Goal: Transaction & Acquisition: Purchase product/service

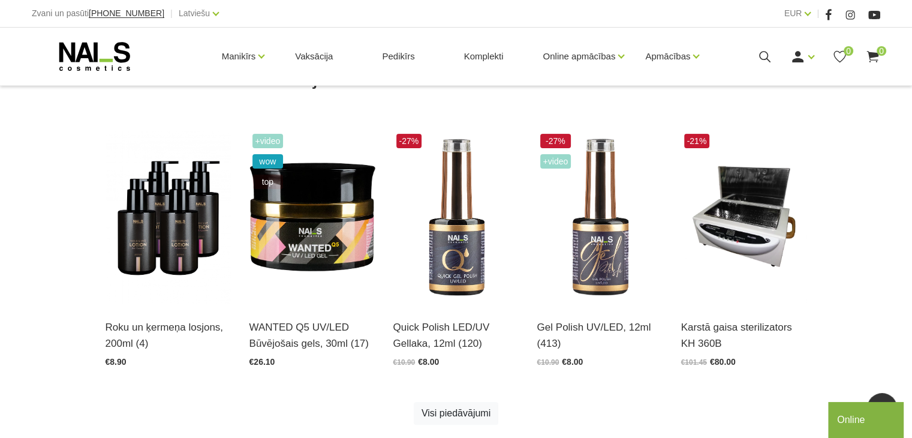
scroll to position [319, 0]
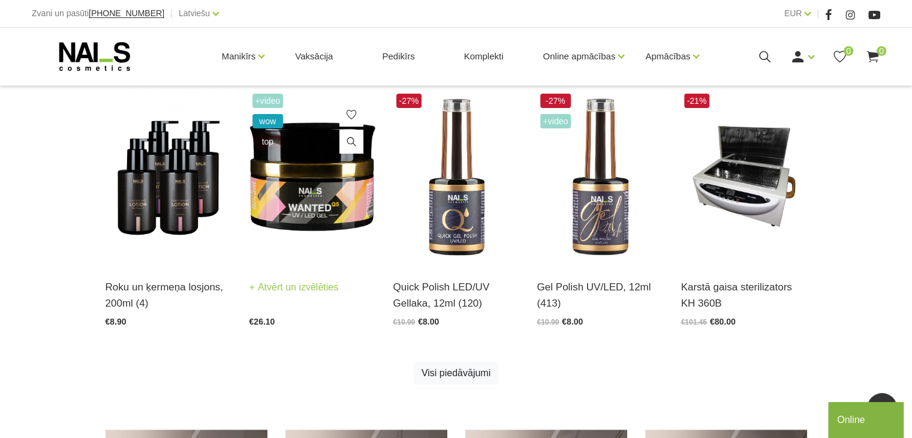
click at [328, 199] on img at bounding box center [312, 177] width 126 height 173
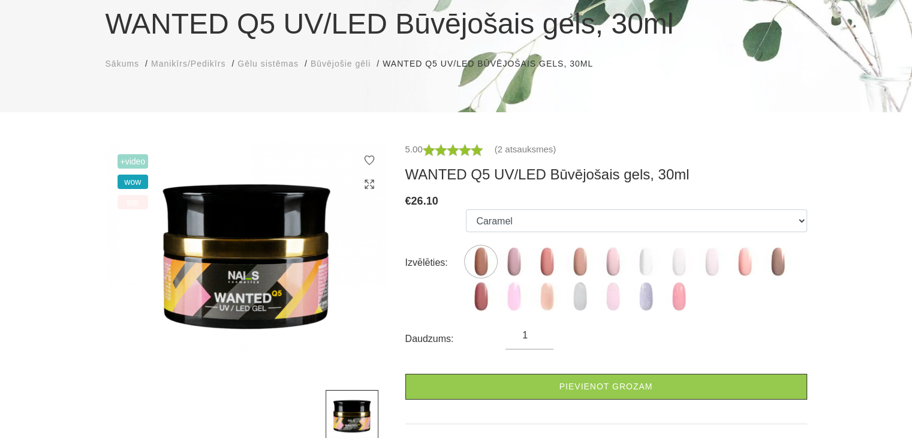
scroll to position [120, 0]
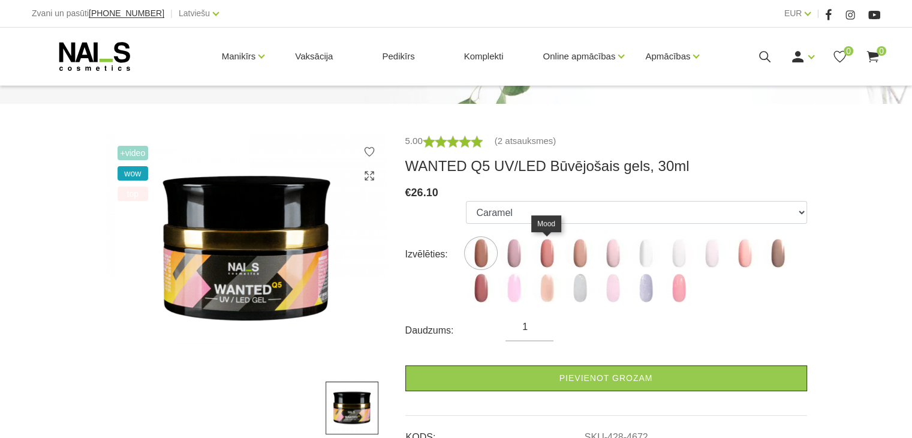
click at [549, 253] on img at bounding box center [547, 253] width 30 height 30
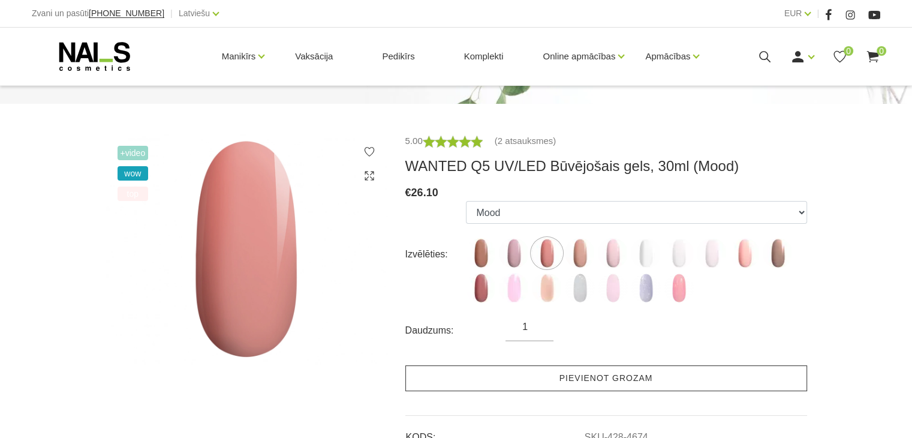
click at [551, 381] on link "Pievienot grozam" at bounding box center [606, 378] width 402 height 26
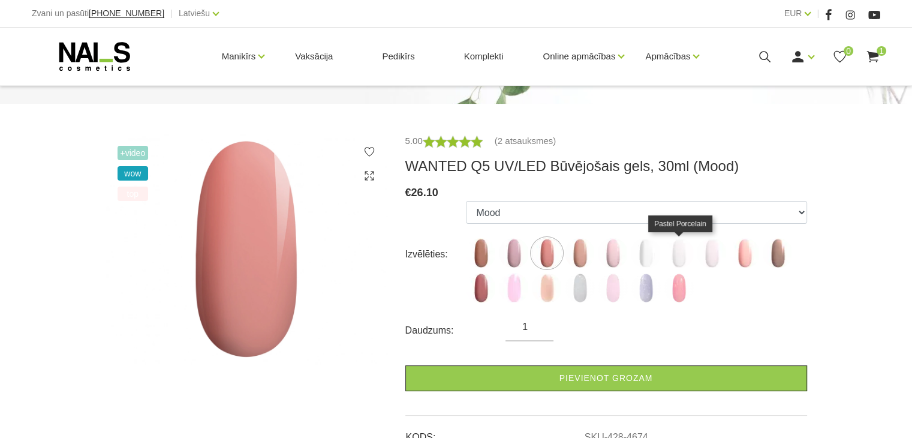
click at [678, 251] on img at bounding box center [678, 253] width 30 height 30
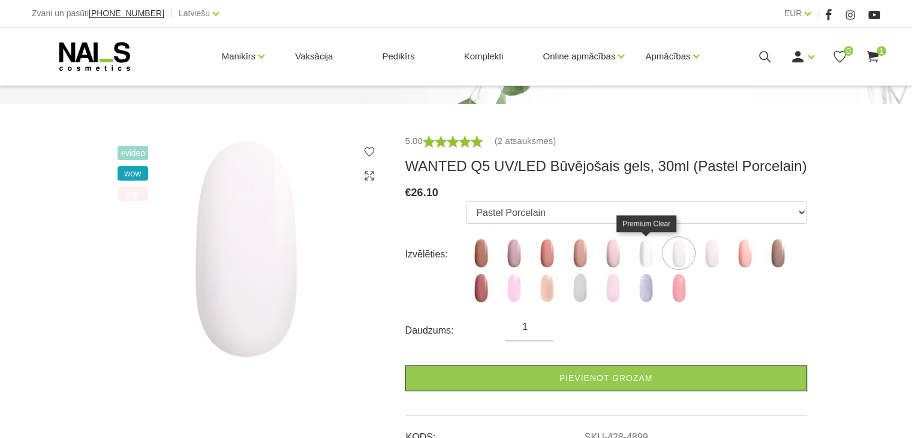
click at [655, 245] on img at bounding box center [646, 253] width 30 height 30
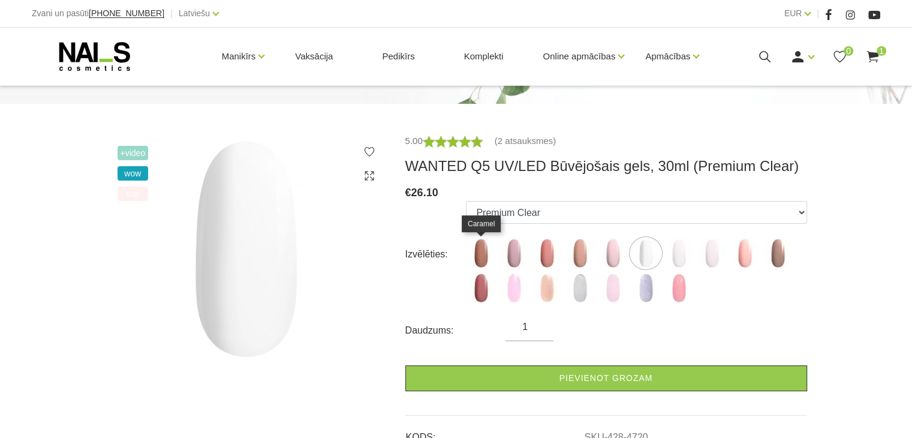
click at [481, 253] on img at bounding box center [481, 253] width 30 height 30
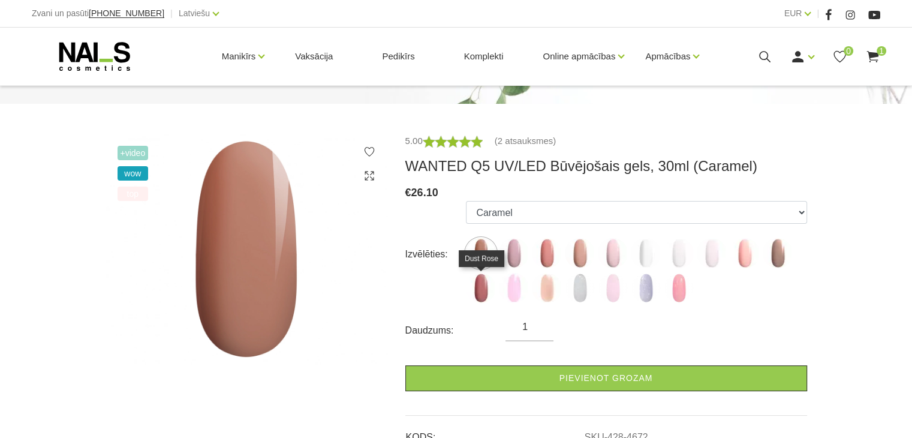
click at [484, 284] on img at bounding box center [481, 288] width 30 height 30
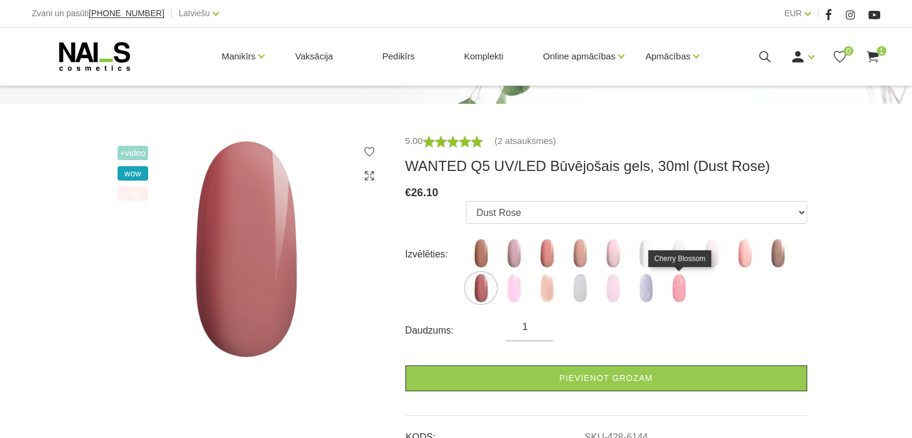
click at [681, 288] on img at bounding box center [678, 288] width 30 height 30
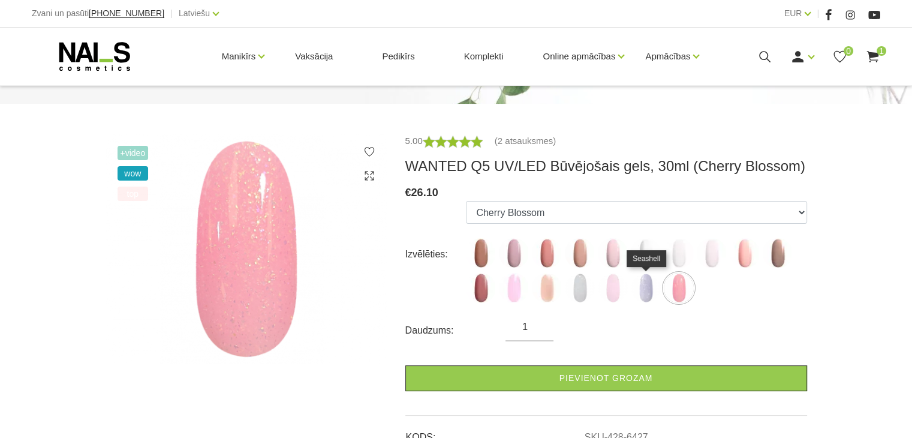
click at [644, 285] on img at bounding box center [646, 288] width 30 height 30
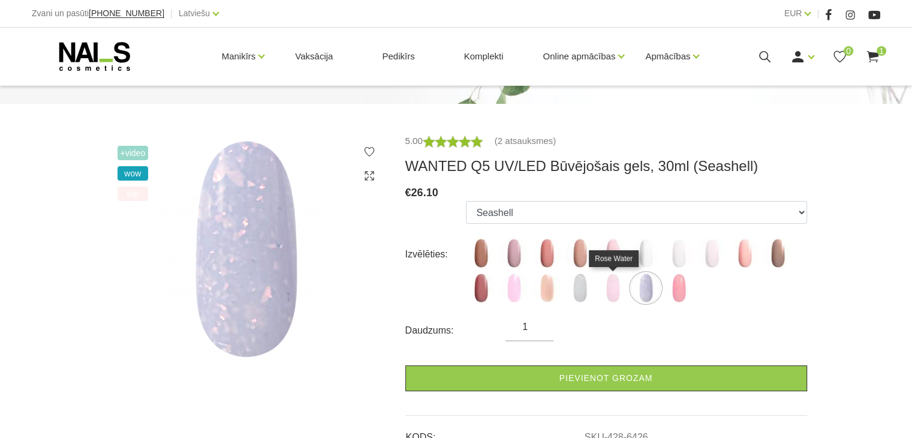
click at [625, 284] on img at bounding box center [613, 288] width 30 height 30
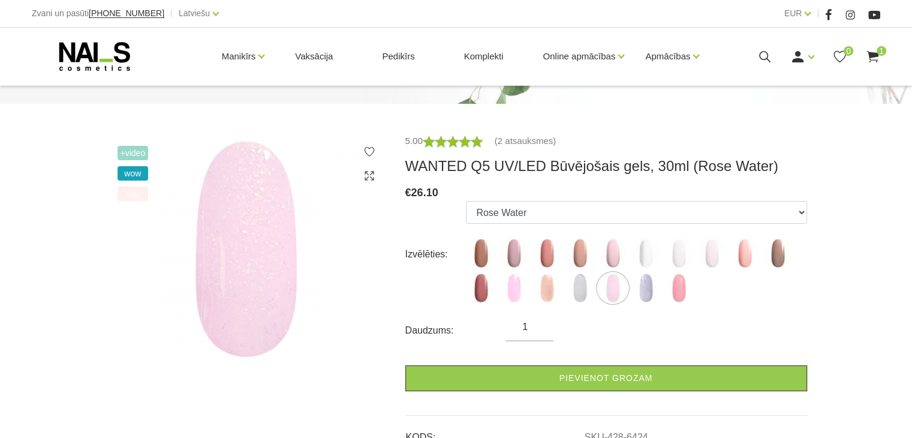
click at [615, 286] on img at bounding box center [613, 288] width 30 height 30
click at [586, 289] on img at bounding box center [580, 288] width 30 height 30
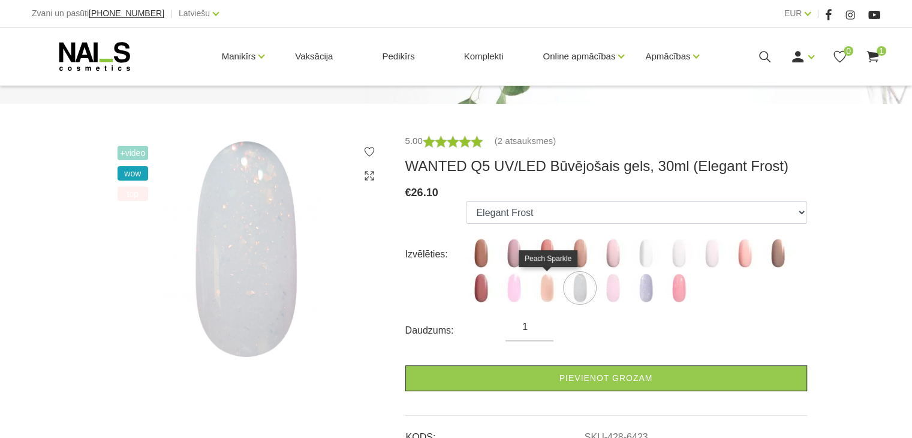
click at [555, 295] on img at bounding box center [547, 288] width 30 height 30
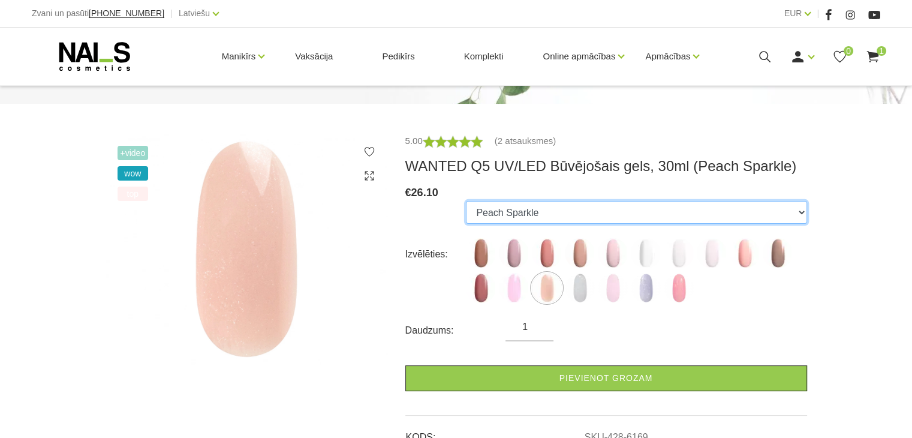
click at [626, 221] on select "Caramel Nude Sparkle Mood Macchiato Dream Rose Premium Clear Pastel Porcelain B…" at bounding box center [636, 212] width 340 height 23
click at [466, 201] on select "Caramel Nude Sparkle Mood Macchiato Dream Rose Premium Clear Pastel Porcelain B…" at bounding box center [636, 212] width 340 height 23
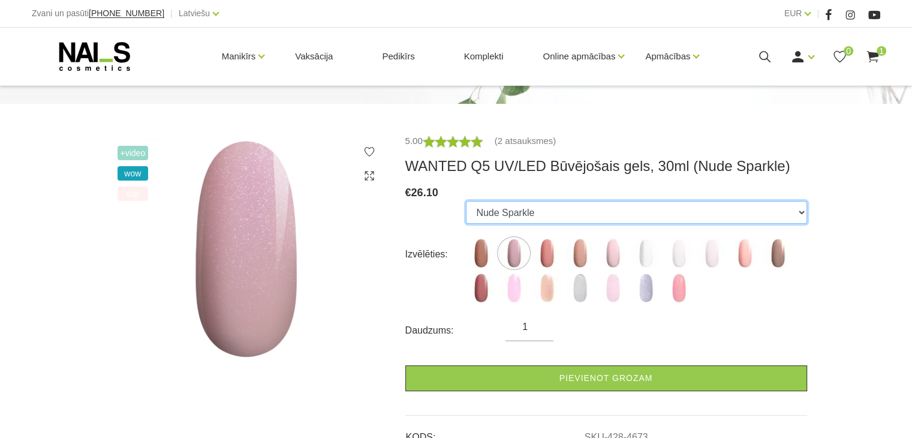
click at [537, 208] on select "Caramel Nude Sparkle Mood Macchiato Dream Rose Premium Clear Pastel Porcelain B…" at bounding box center [636, 212] width 340 height 23
click at [466, 201] on select "Caramel Nude Sparkle Mood Macchiato Dream Rose Premium Clear Pastel Porcelain B…" at bounding box center [636, 212] width 340 height 23
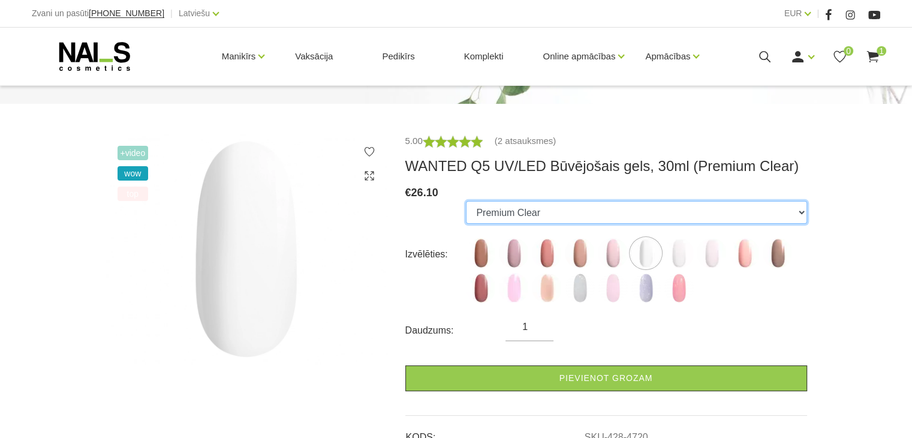
click at [666, 216] on select "Caramel Nude Sparkle Mood Macchiato Dream Rose Premium Clear Pastel Porcelain B…" at bounding box center [636, 212] width 340 height 23
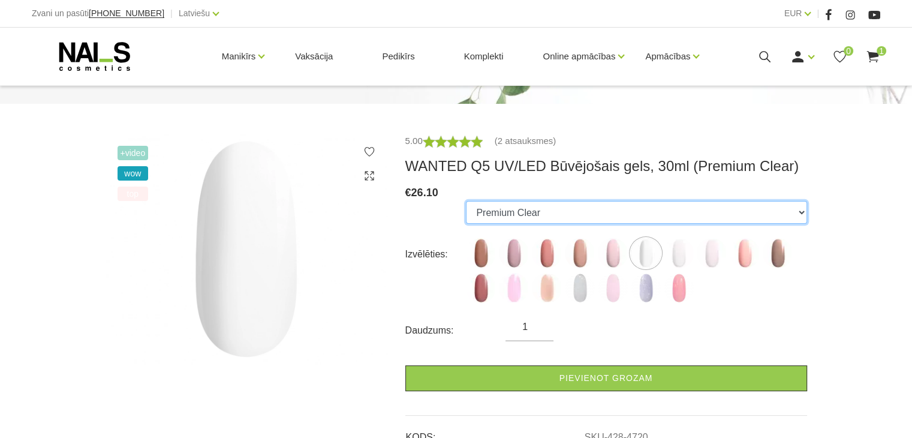
click at [744, 208] on select "Caramel Nude Sparkle Mood Macchiato Dream Rose Premium Clear Pastel Porcelain B…" at bounding box center [636, 212] width 340 height 23
click at [466, 201] on select "Caramel Nude Sparkle Mood Macchiato Dream Rose Premium Clear Pastel Porcelain B…" at bounding box center [636, 212] width 340 height 23
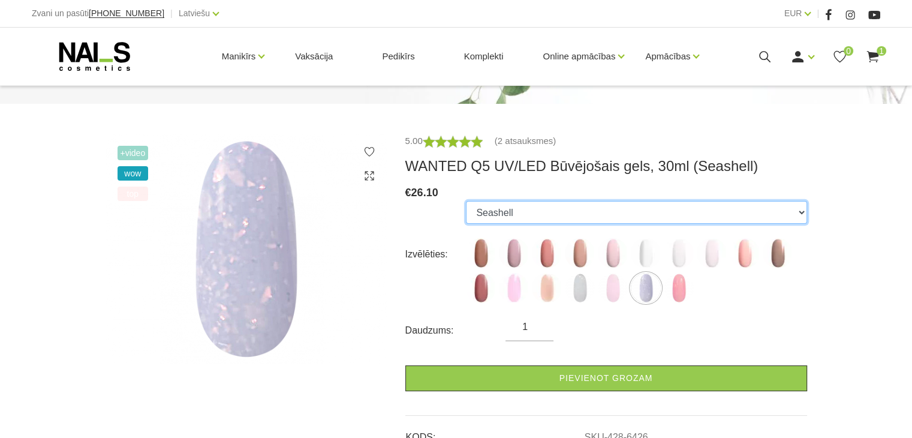
click at [538, 207] on select "Caramel Nude Sparkle Mood Macchiato Dream Rose Premium Clear Pastel Porcelain B…" at bounding box center [636, 212] width 340 height 23
click at [466, 201] on select "Caramel Nude Sparkle Mood Macchiato Dream Rose Premium Clear Pastel Porcelain B…" at bounding box center [636, 212] width 340 height 23
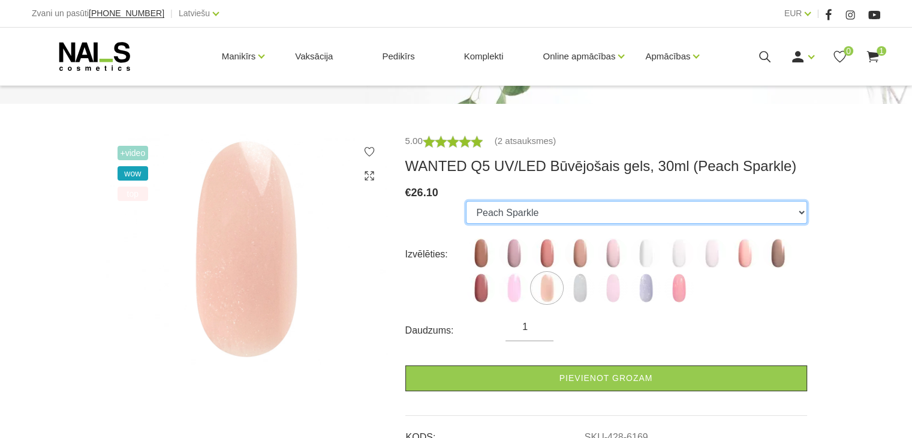
click at [541, 211] on select "Caramel Nude Sparkle Mood Macchiato Dream Rose Premium Clear Pastel Porcelain B…" at bounding box center [636, 212] width 340 height 23
click at [466, 201] on select "Caramel Nude Sparkle Mood Macchiato Dream Rose Premium Clear Pastel Porcelain B…" at bounding box center [636, 212] width 340 height 23
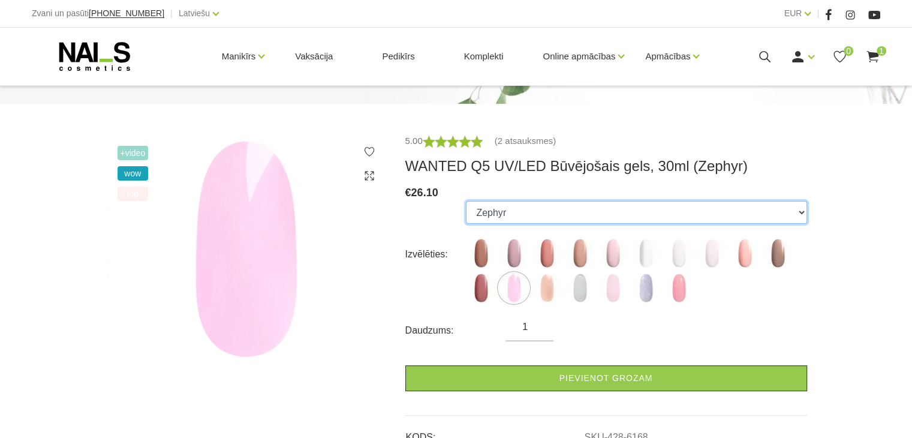
click at [522, 213] on select "Caramel Nude Sparkle Mood Macchiato Dream Rose Premium Clear Pastel Porcelain B…" at bounding box center [636, 212] width 340 height 23
select select "4720"
click at [466, 201] on select "Caramel Nude Sparkle Mood Macchiato Dream Rose Premium Clear Pastel Porcelain B…" at bounding box center [636, 212] width 340 height 23
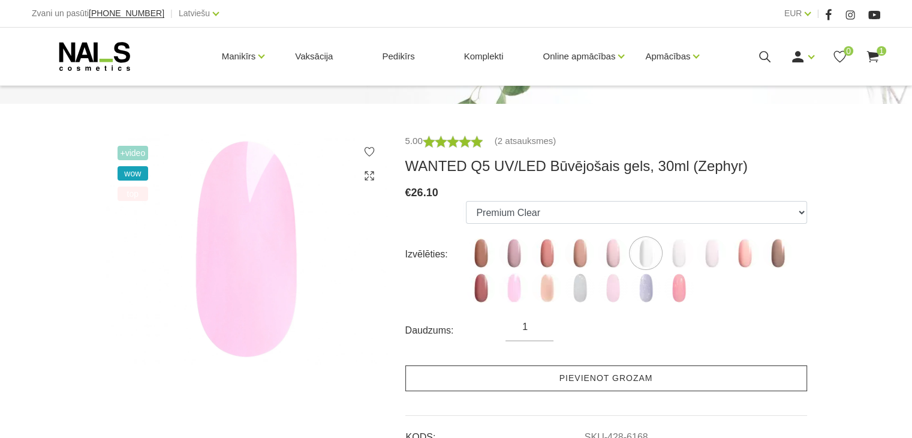
click at [568, 366] on link "Pievienot grozam" at bounding box center [606, 378] width 402 height 26
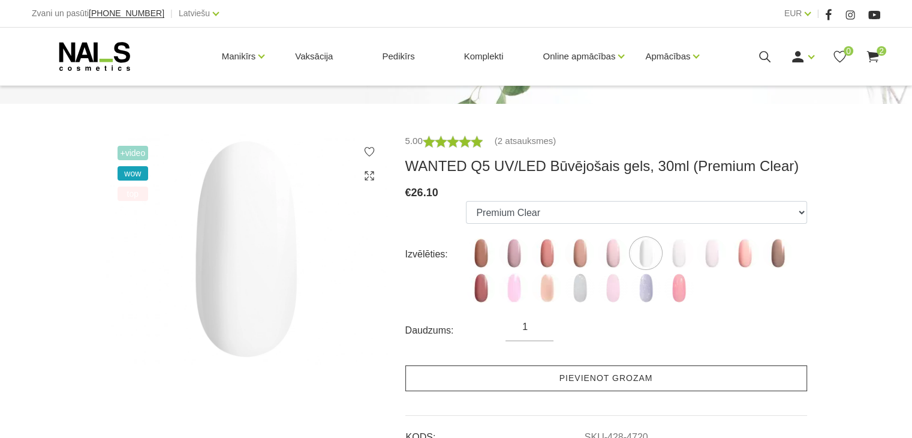
click at [750, 370] on link "Pievienot grozam" at bounding box center [606, 378] width 402 height 26
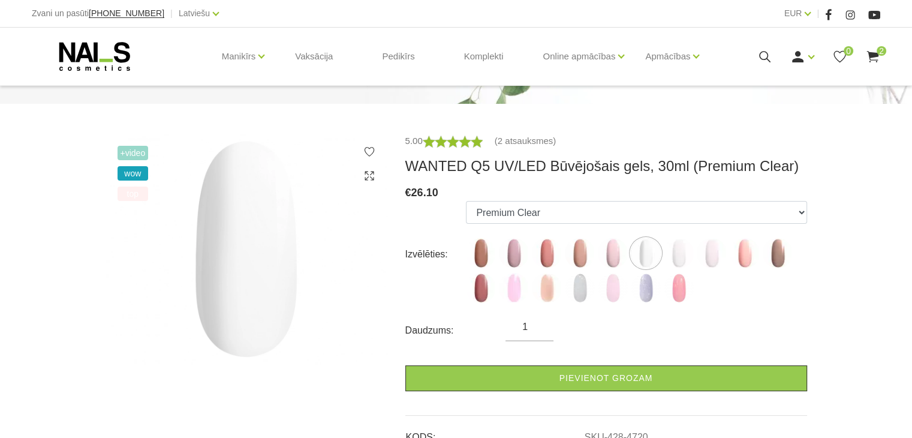
click at [872, 56] on use at bounding box center [872, 56] width 12 height 11
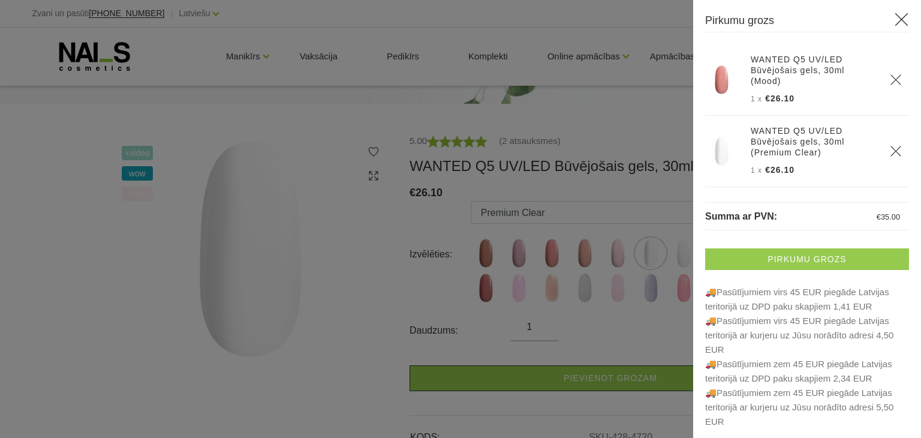
click at [813, 252] on link "Pirkumu grozs" at bounding box center [807, 259] width 204 height 22
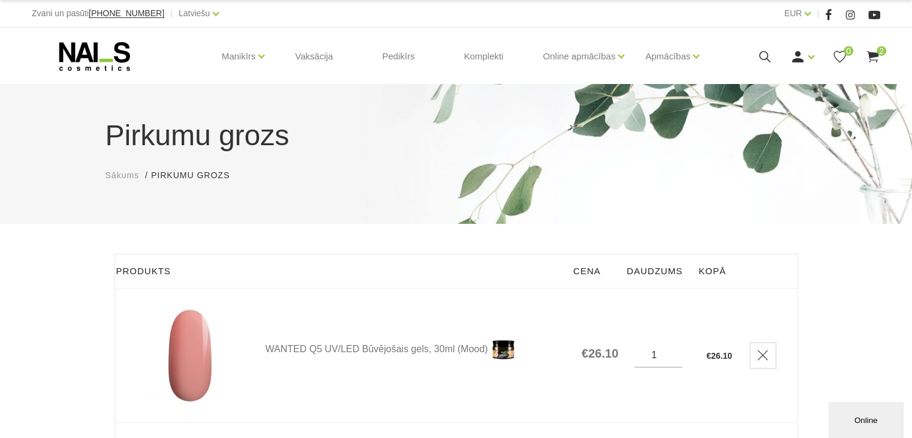
click at [88, 56] on use at bounding box center [94, 56] width 71 height 29
click at [94, 53] on use at bounding box center [94, 56] width 71 height 29
click at [94, 54] on use at bounding box center [94, 56] width 71 height 29
click at [113, 177] on span "Sākums" at bounding box center [122, 175] width 34 height 10
click at [115, 176] on span "Sākums" at bounding box center [122, 175] width 34 height 10
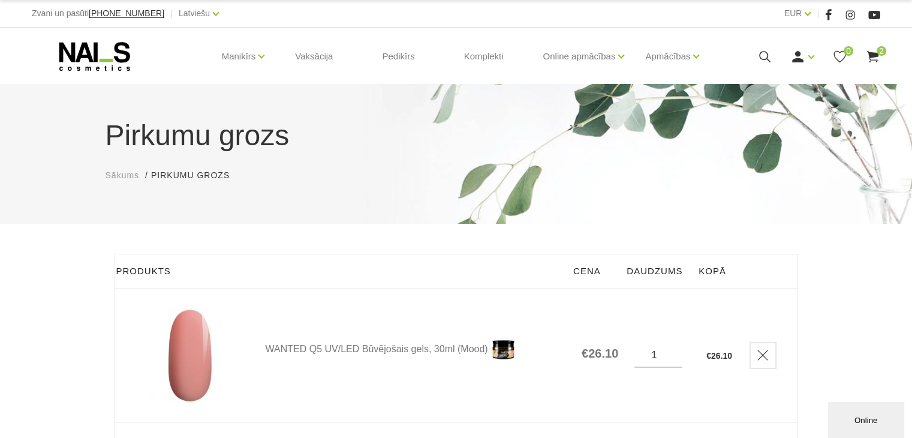
click at [875, 59] on use at bounding box center [872, 56] width 12 height 11
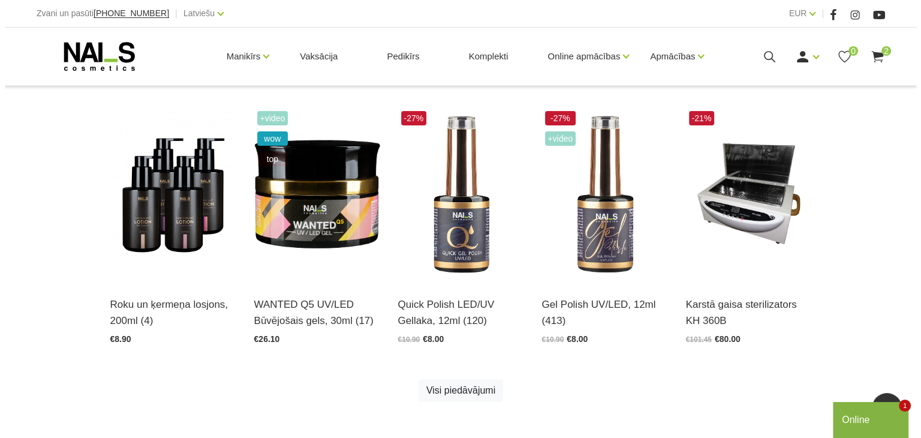
scroll to position [279, 0]
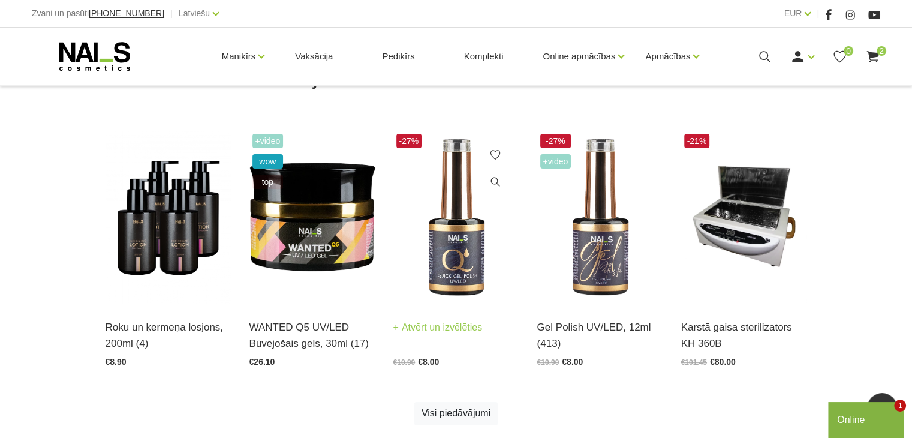
click at [459, 224] on img at bounding box center [456, 217] width 126 height 173
click at [880, 53] on span "2" at bounding box center [881, 51] width 10 height 10
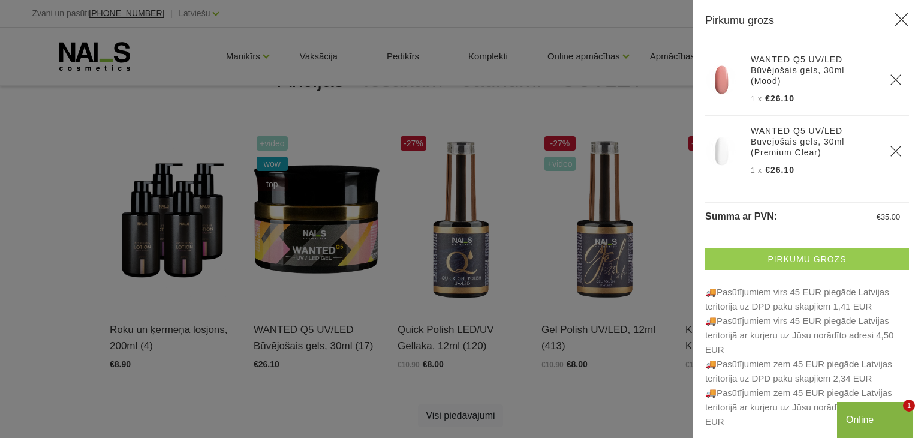
click at [801, 251] on link "Pirkumu grozs" at bounding box center [807, 259] width 204 height 22
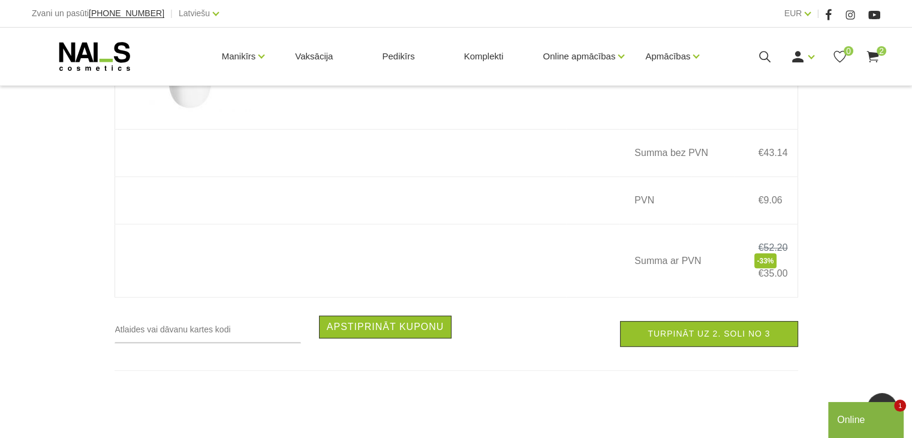
scroll to position [479, 0]
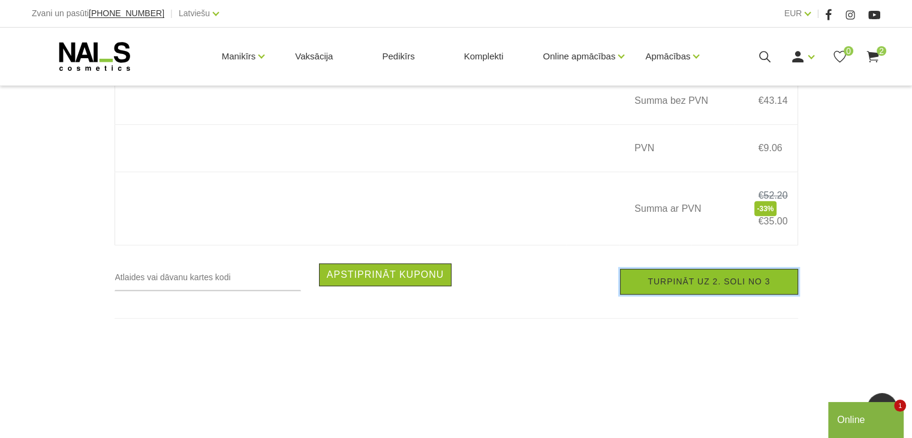
click at [728, 287] on link "Turpināt uz 2. soli no 3" at bounding box center [708, 282] width 177 height 26
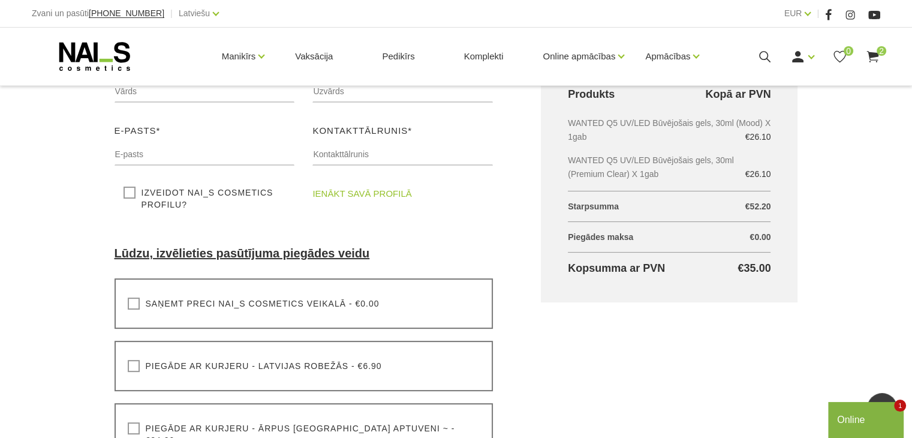
scroll to position [159, 0]
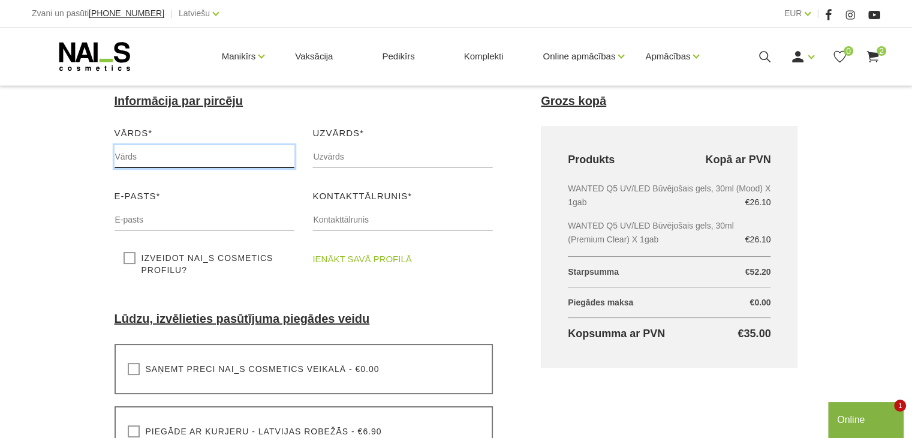
click at [200, 159] on input "text" at bounding box center [204, 156] width 180 height 23
drag, startPoint x: 271, startPoint y: 154, endPoint x: 108, endPoint y: 154, distance: 163.0
click at [108, 154] on div "Vārds* [EMAIL_ADDRESS][DOMAIN_NAME] Lūdzu, ievadiet savu vārdu" at bounding box center [204, 151] width 198 height 51
type input "[EMAIL_ADDRESS][DOMAIN_NAME]"
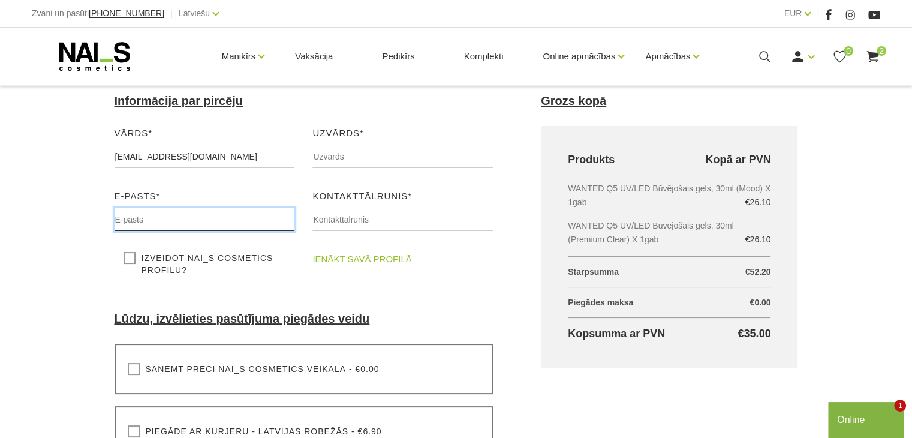
click at [151, 211] on input "text" at bounding box center [204, 219] width 180 height 23
paste input "[EMAIL_ADDRESS][DOMAIN_NAME]"
type input "[EMAIL_ADDRESS][DOMAIN_NAME]"
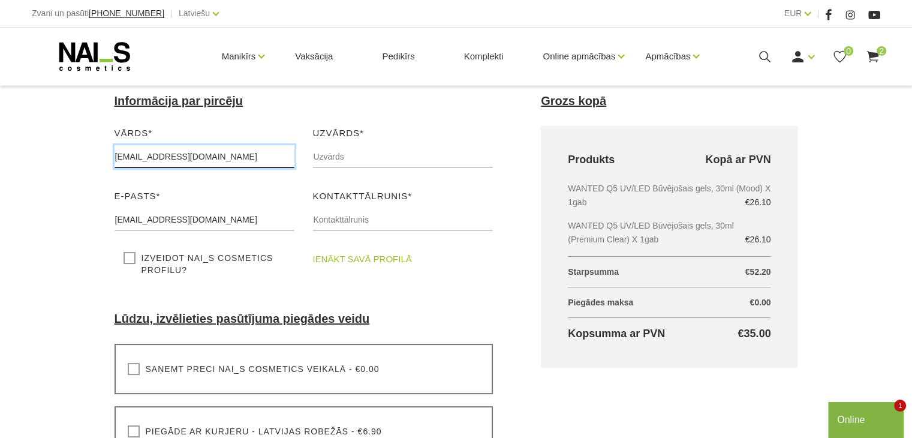
drag, startPoint x: 248, startPoint y: 156, endPoint x: 85, endPoint y: 148, distance: 163.2
click at [86, 148] on div "Noformēt pirkumu Sākums Pirkumu grozs Noformēt pirkumu Noformēt pirkumu Lūdzu, …" at bounding box center [456, 364] width 912 height 1046
type input "Denīze"
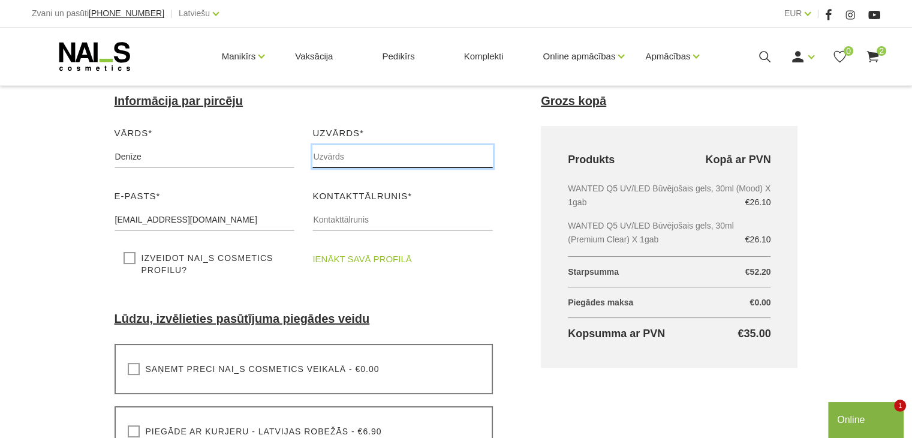
click at [327, 159] on input "text" at bounding box center [402, 156] width 180 height 23
type input "Solomahina"
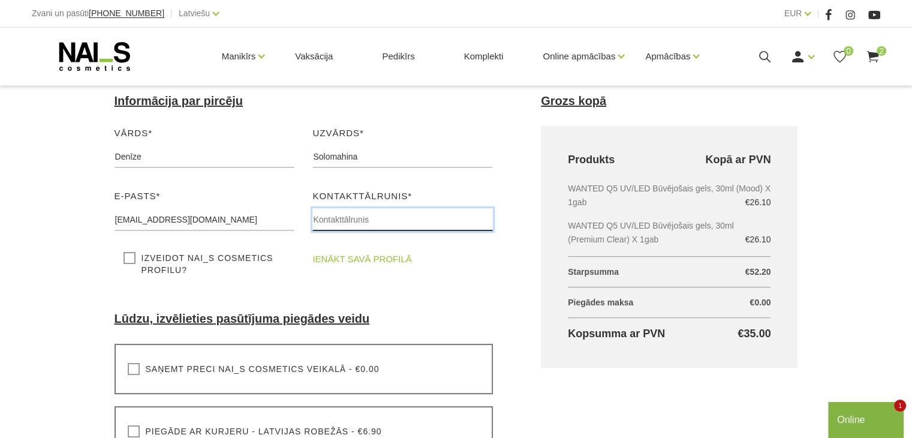
click at [341, 224] on input "text" at bounding box center [402, 219] width 180 height 23
type input "25590590"
click at [469, 285] on div "Vārds* Denīze Lūdzu, ievadiet savu vārdu Uzvārds* Solomahina Lūdzu, ievadiet sa…" at bounding box center [303, 207] width 397 height 162
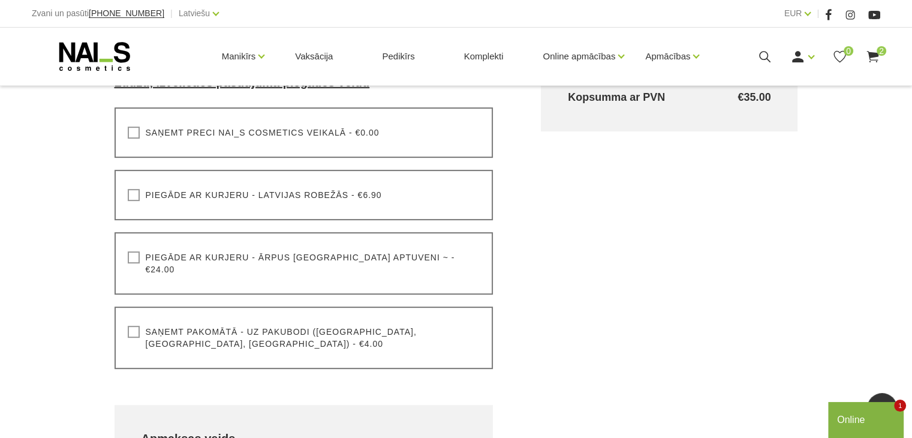
scroll to position [399, 0]
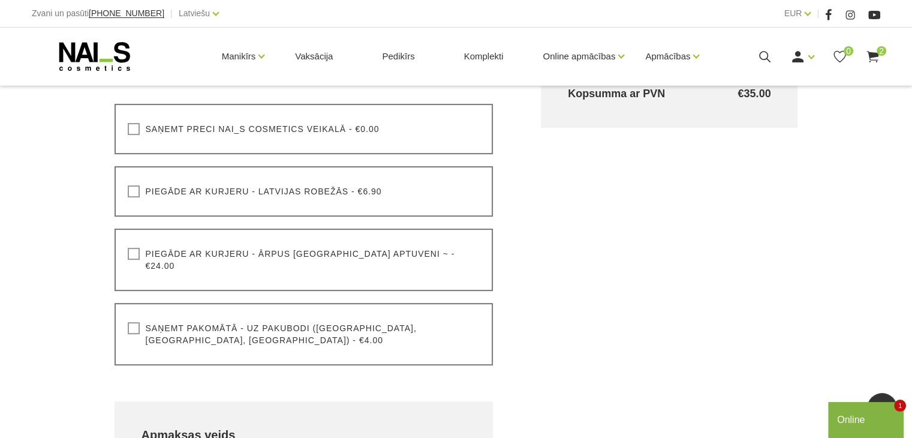
click at [129, 322] on label "Saņemt pakomātā - uz pakubodi (Latvija, Lietuva, Igaunija) - €4.00" at bounding box center [304, 334] width 352 height 24
click at [0, 0] on input "Saņemt pakomātā - uz pakubodi (Latvija, Lietuva, Igaunija) - €4.00" at bounding box center [0, 0] width 0 height 0
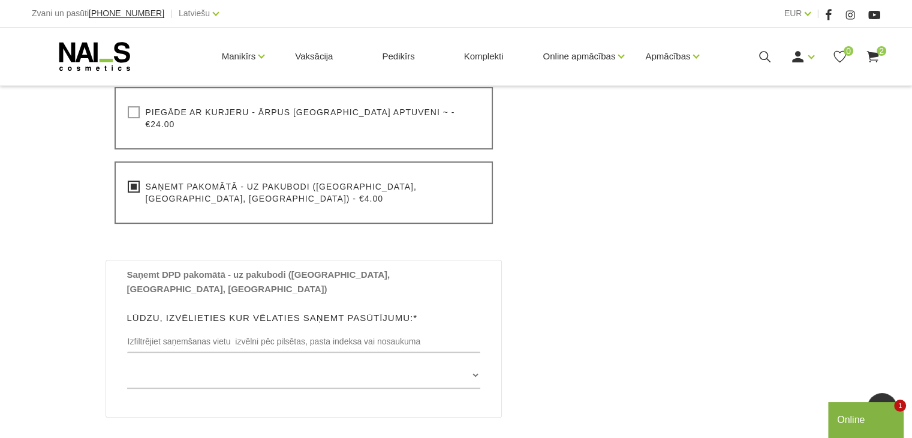
scroll to position [559, 0]
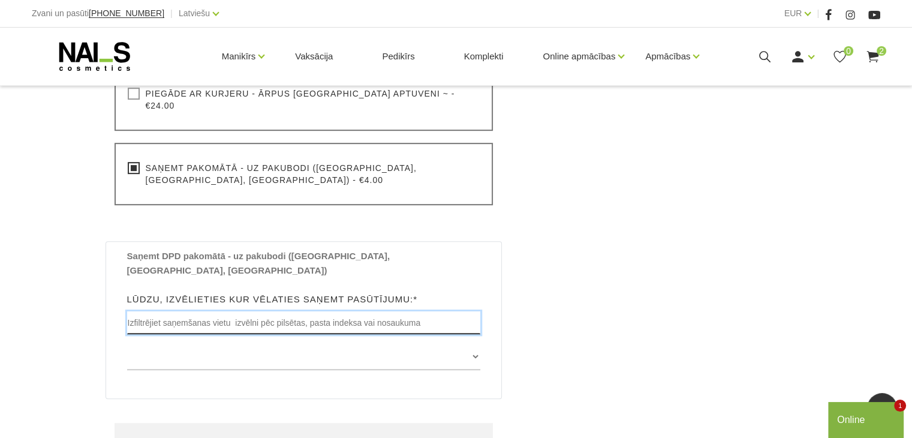
click at [395, 311] on input "text" at bounding box center [304, 322] width 354 height 23
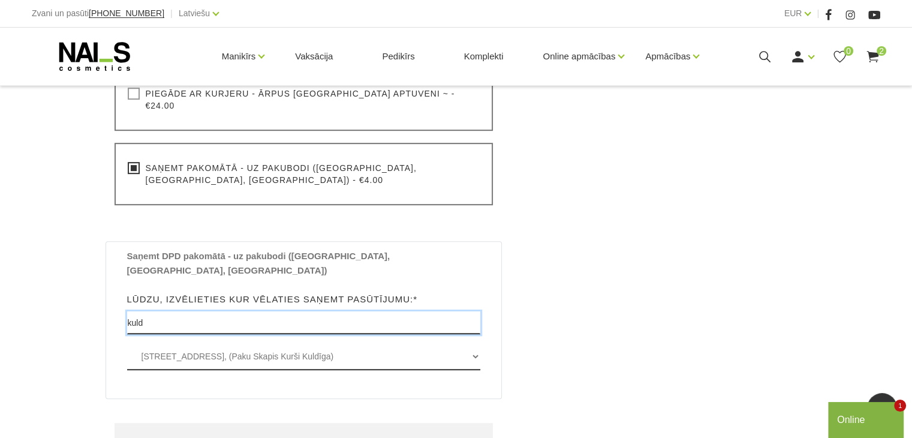
type input "kuld"
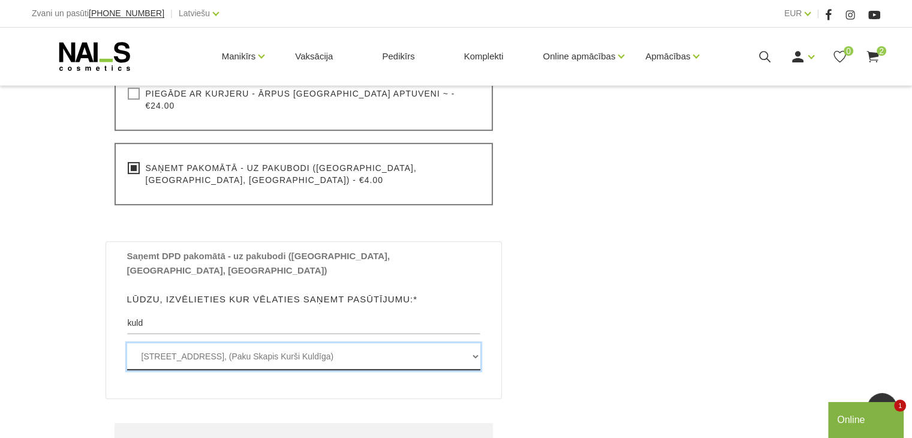
click at [469, 343] on select "Jelgavas iela 59 , KULDĪGA, LV3301, (Paku Skapis Kurši Kuldīga) Sūru iela 2 , K…" at bounding box center [304, 356] width 354 height 27
select select "[STREET_ADDRESS], (Paku Skapis Rimi Kuldīga)"
click at [127, 343] on select "Jelgavas iela 59 , KULDĪGA, LV3301, (Paku Skapis Kurši Kuldīga) Sūru iela 2 , K…" at bounding box center [304, 356] width 354 height 27
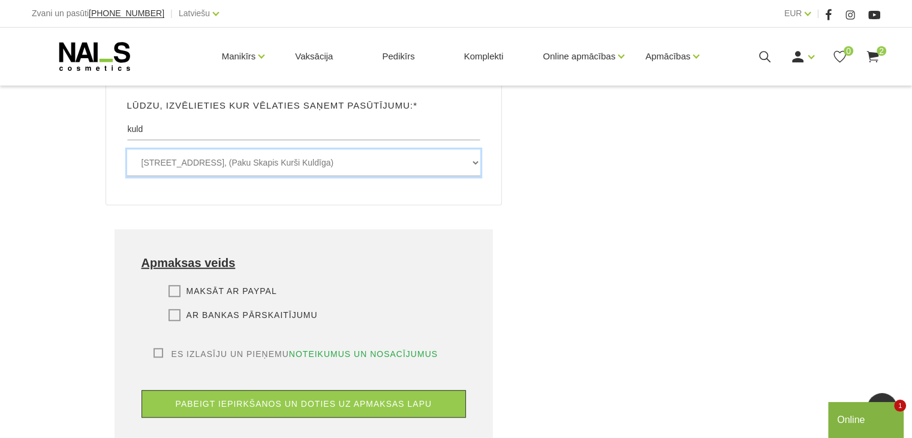
scroll to position [759, 0]
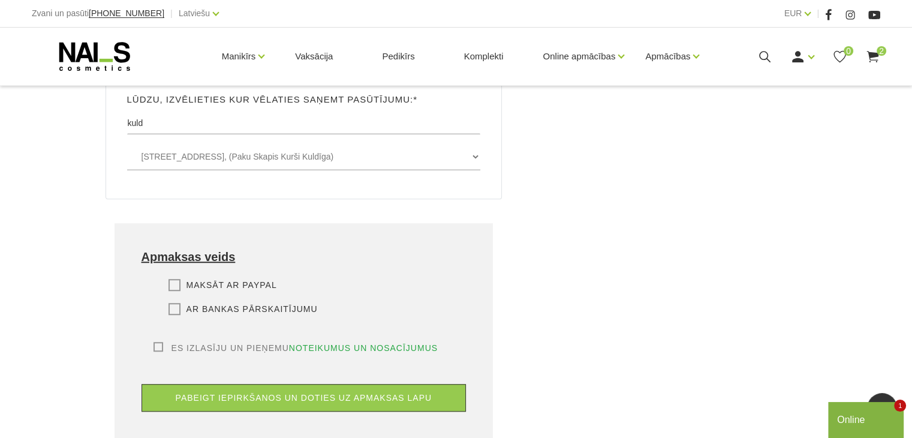
click at [171, 303] on label "Ar bankas pārskaitījumu" at bounding box center [242, 309] width 149 height 12
click at [0, 0] on input "Ar bankas pārskaitījumu" at bounding box center [0, 0] width 0 height 0
click at [153, 342] on label "Es izlasīju un pieņemu noteikumus un nosacījumus" at bounding box center [295, 348] width 285 height 12
click at [0, 0] on input "Es izlasīju un pieņemu noteikumus un nosacījumus" at bounding box center [0, 0] width 0 height 0
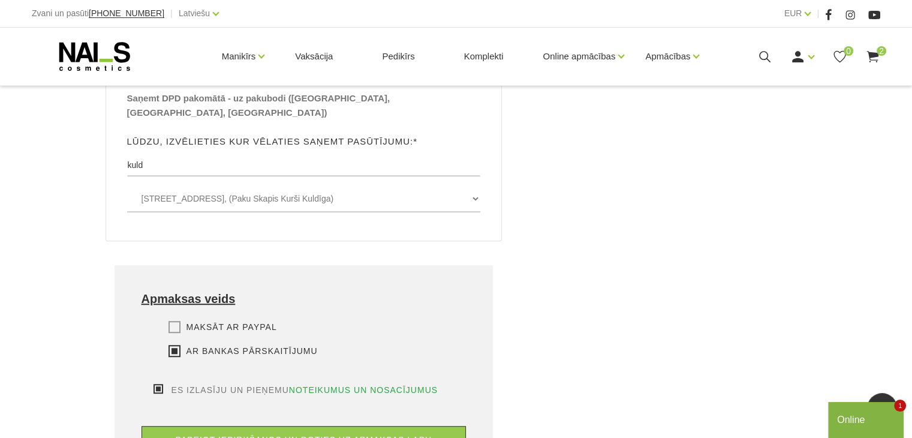
scroll to position [719, 0]
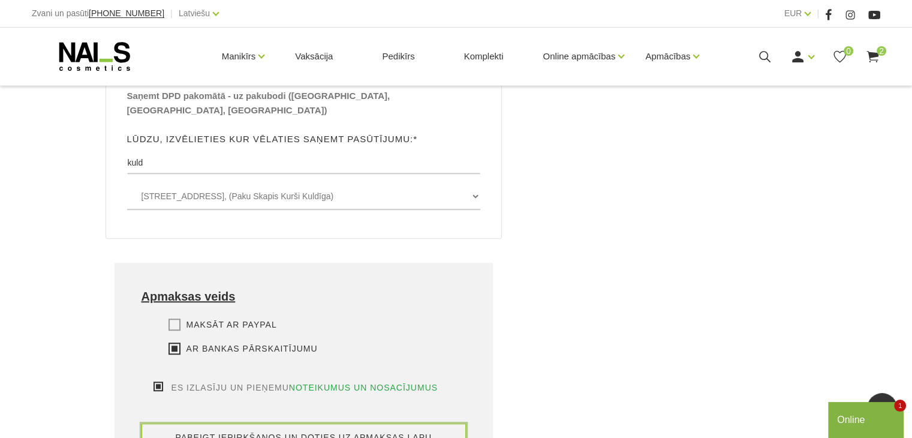
click at [329, 423] on button "pabeigt iepirkšanos un doties uz apmaksas lapu" at bounding box center [303, 437] width 325 height 28
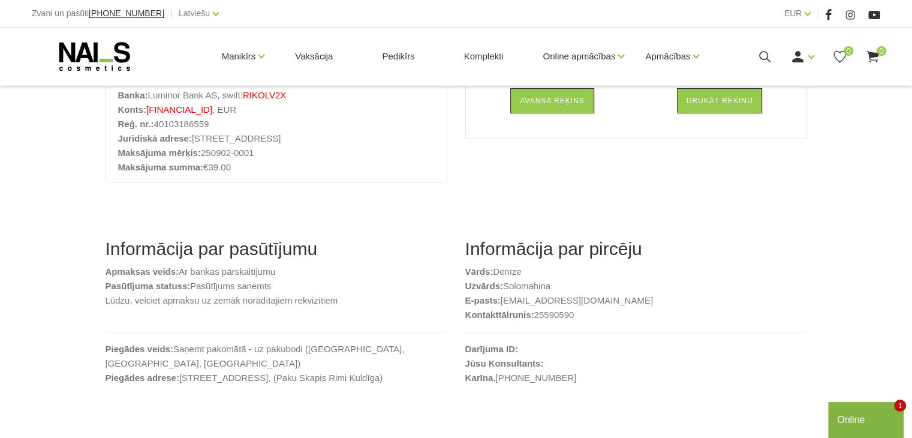
scroll to position [159, 0]
